Goal: Information Seeking & Learning: Stay updated

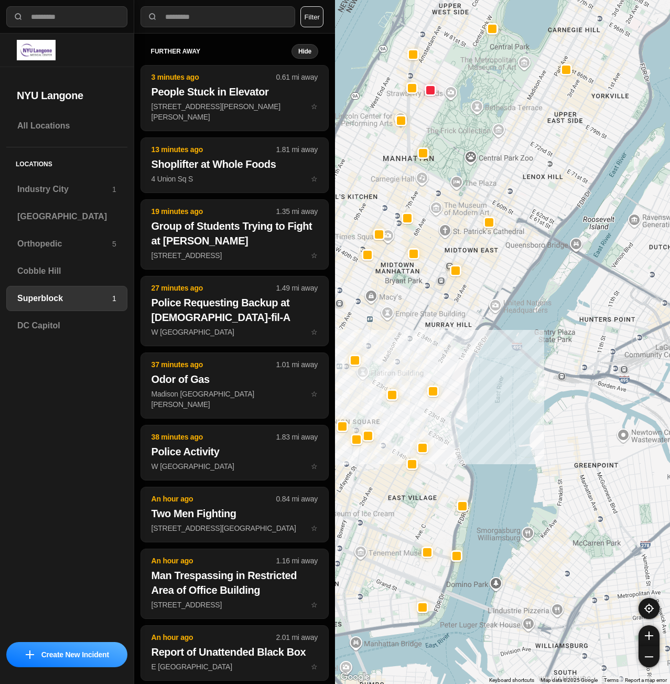
select select "*"
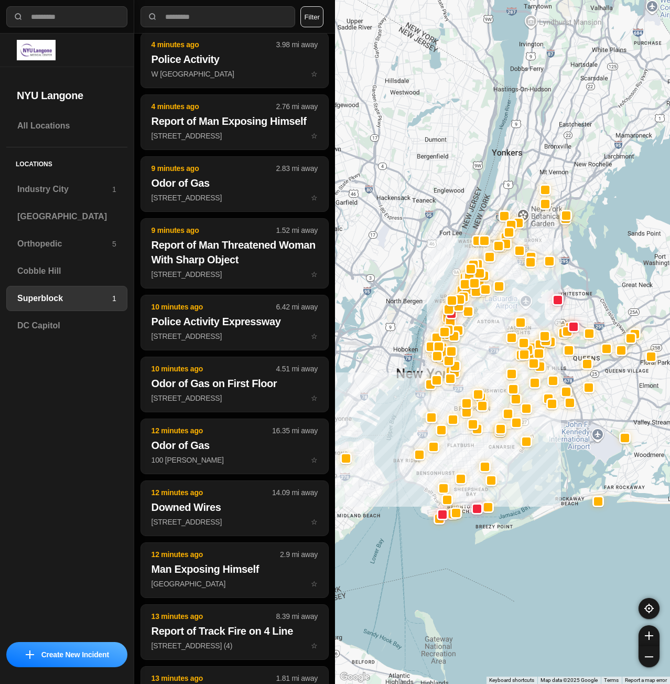
scroll to position [43, 0]
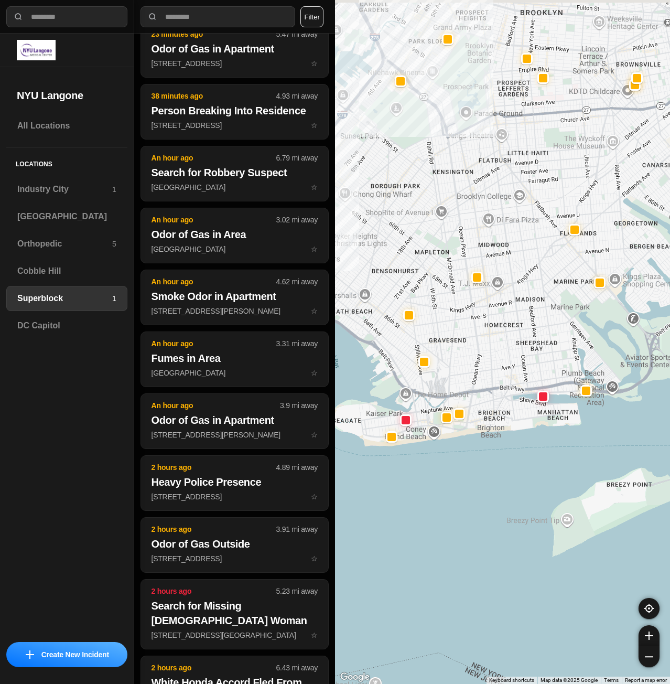
drag, startPoint x: 525, startPoint y: 494, endPoint x: 589, endPoint y: 538, distance: 77.7
click at [589, 538] on div at bounding box center [502, 342] width 335 height 684
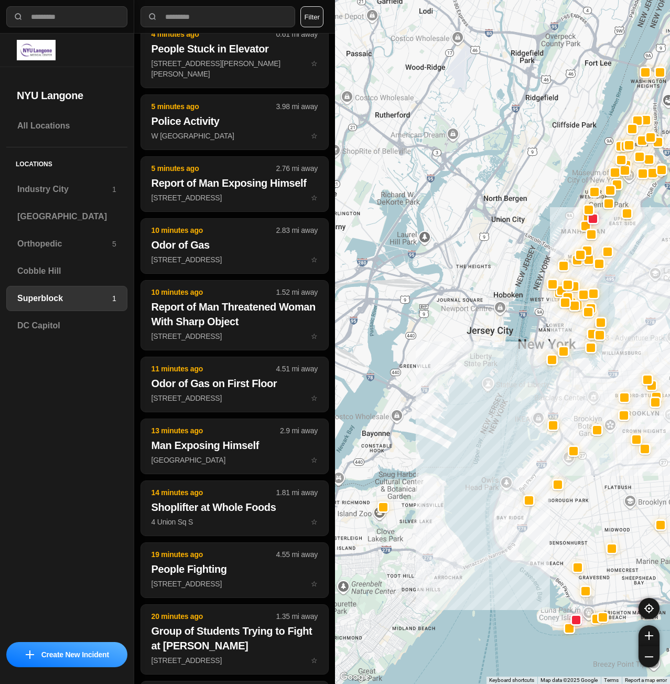
drag, startPoint x: 607, startPoint y: 508, endPoint x: 566, endPoint y: 483, distance: 47.3
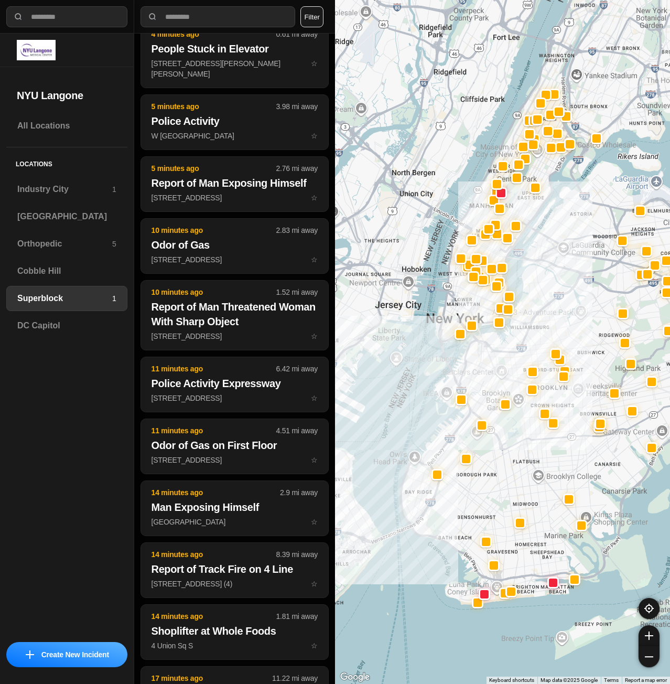
drag, startPoint x: 442, startPoint y: 262, endPoint x: 468, endPoint y: 391, distance: 131.5
click at [468, 391] on div at bounding box center [502, 342] width 335 height 684
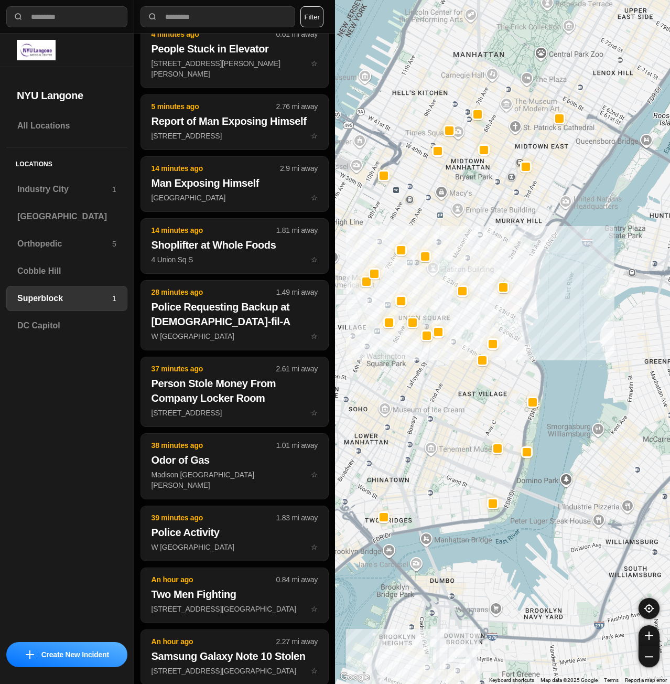
drag, startPoint x: 508, startPoint y: 358, endPoint x: 508, endPoint y: 406, distance: 48.2
click at [508, 406] on div at bounding box center [502, 342] width 335 height 684
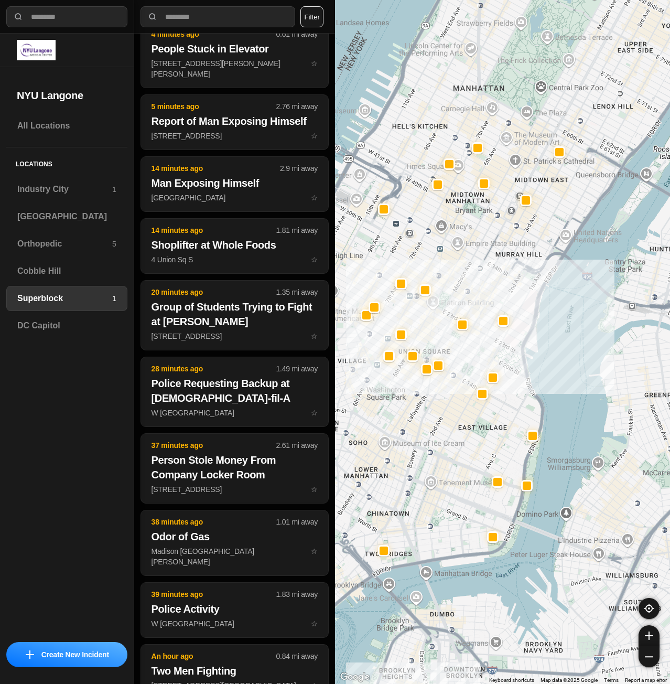
scroll to position [0, 0]
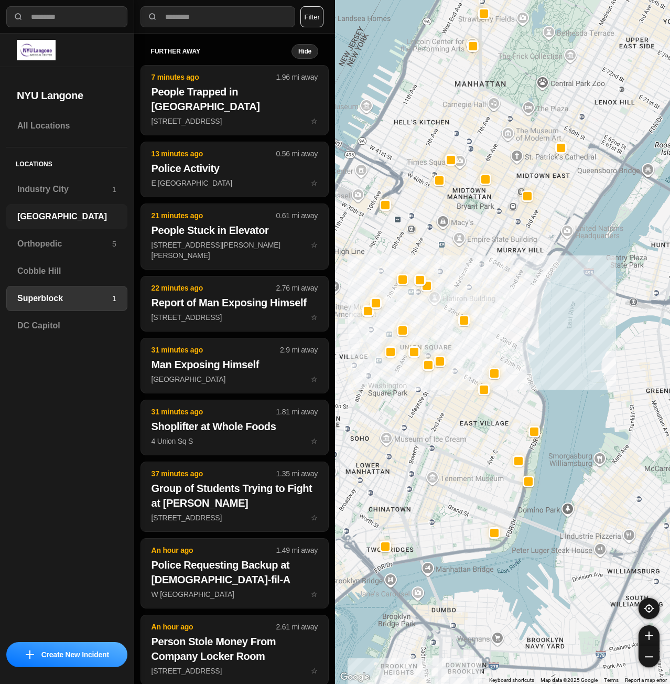
click at [17, 212] on h3 "[GEOGRAPHIC_DATA]" at bounding box center [66, 216] width 99 height 13
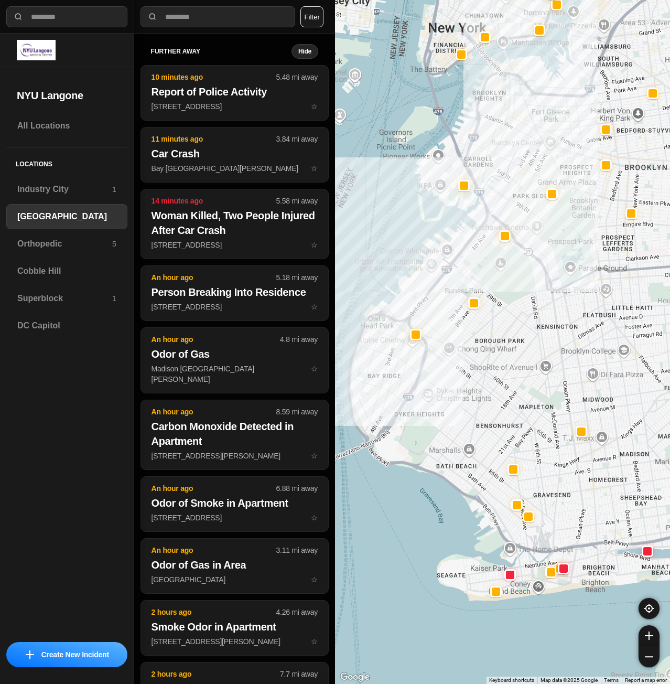
drag, startPoint x: 534, startPoint y: 449, endPoint x: 515, endPoint y: 455, distance: 19.7
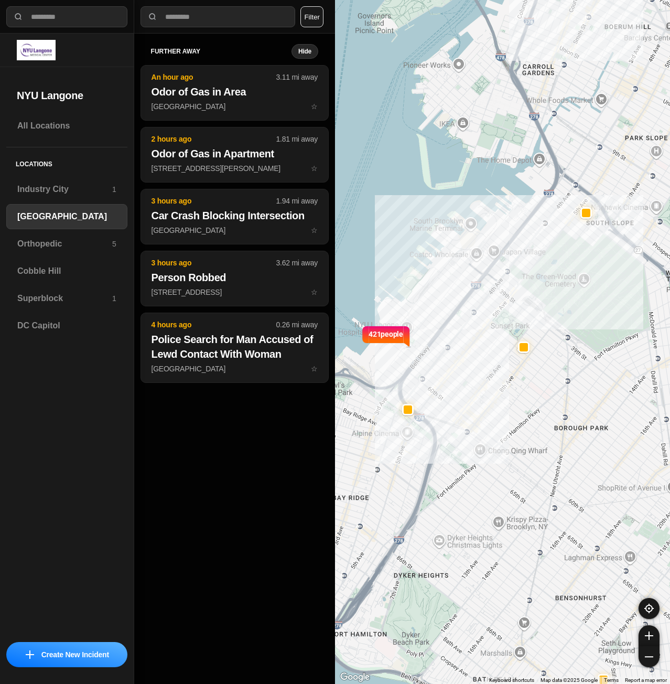
drag, startPoint x: 477, startPoint y: 318, endPoint x: 541, endPoint y: 477, distance: 171.5
click at [541, 477] on div "421 people" at bounding box center [502, 342] width 335 height 684
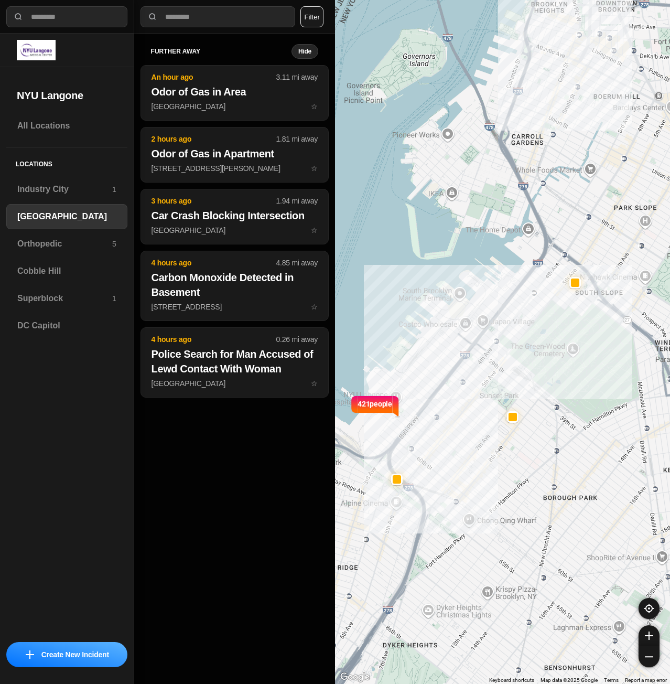
drag, startPoint x: 558, startPoint y: 403, endPoint x: 543, endPoint y: 485, distance: 83.3
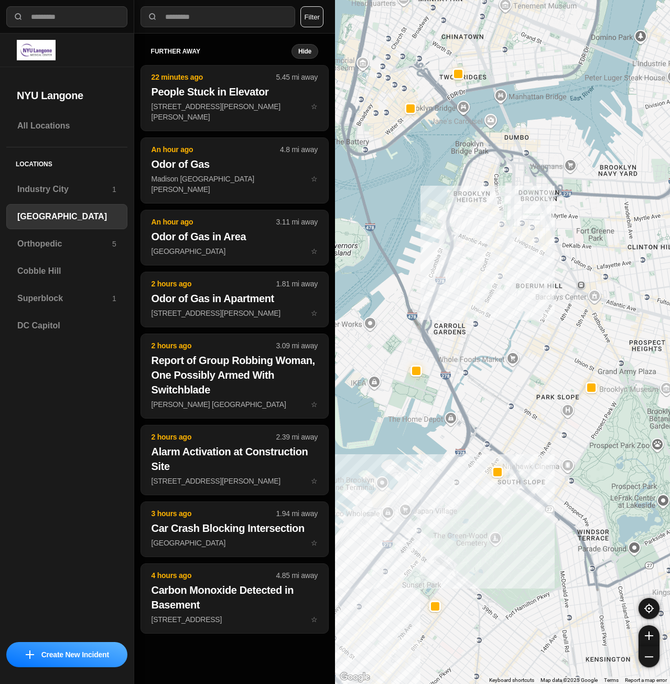
drag, startPoint x: 445, startPoint y: 333, endPoint x: 384, endPoint y: 353, distance: 64.2
click at [384, 353] on div "421 people" at bounding box center [502, 342] width 335 height 684
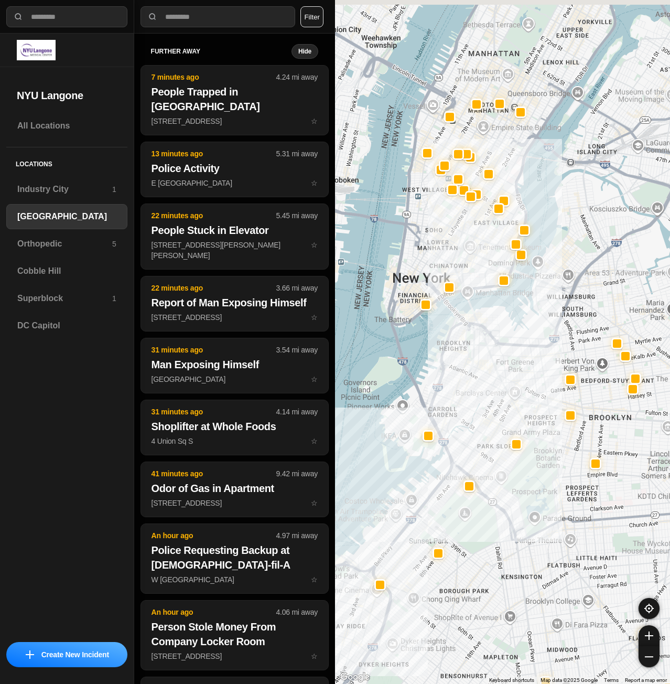
drag, startPoint x: 441, startPoint y: 367, endPoint x: 419, endPoint y: 456, distance: 91.2
click at [419, 456] on div at bounding box center [502, 342] width 335 height 684
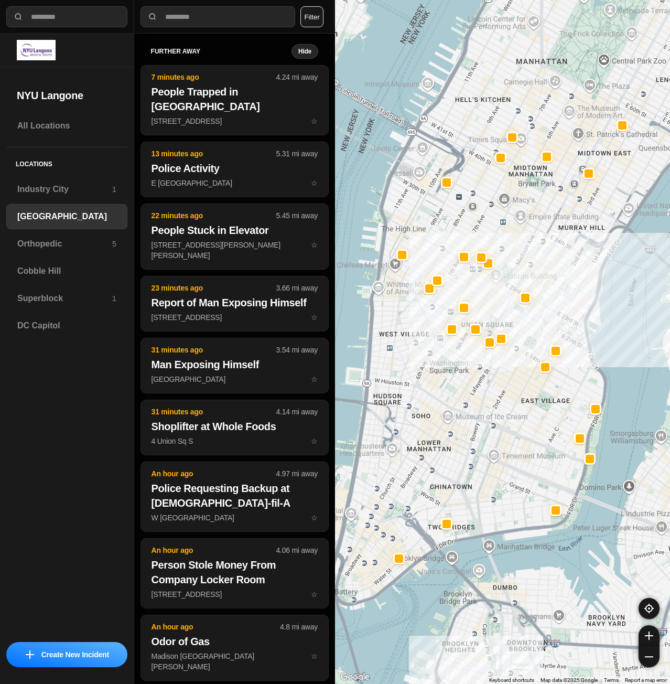
drag, startPoint x: 426, startPoint y: 343, endPoint x: 442, endPoint y: 451, distance: 109.1
click at [442, 451] on div "421 people" at bounding box center [502, 342] width 335 height 684
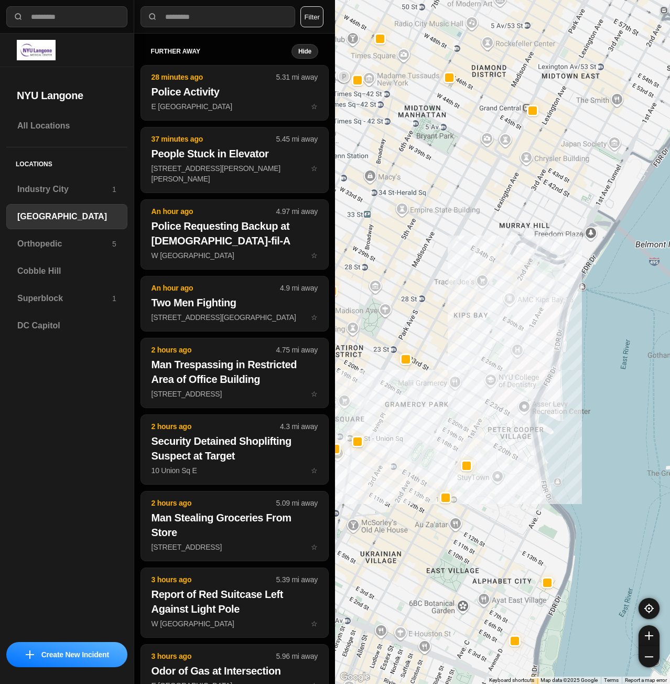
drag, startPoint x: 586, startPoint y: 278, endPoint x: 519, endPoint y: 305, distance: 72.7
click at [519, 305] on div "421 people" at bounding box center [502, 342] width 335 height 684
